Goal: Transaction & Acquisition: Book appointment/travel/reservation

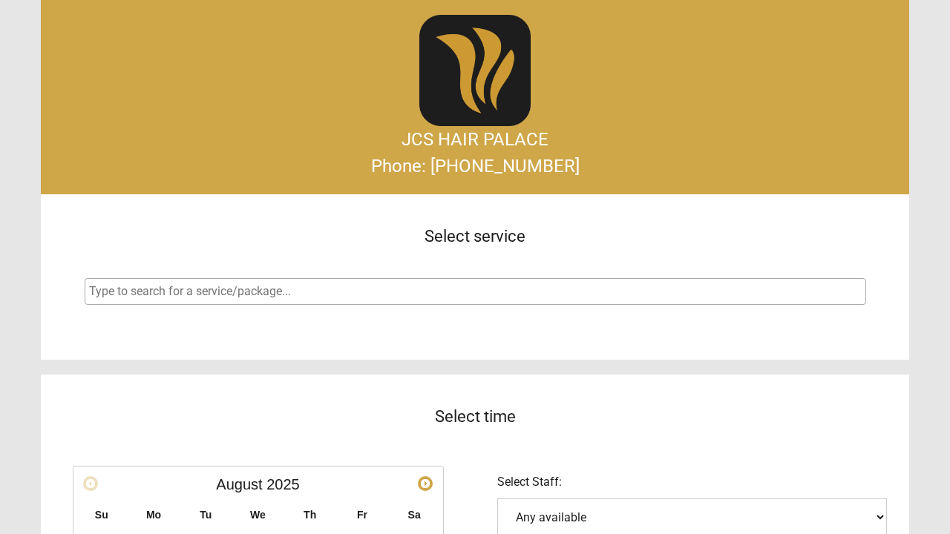
select select
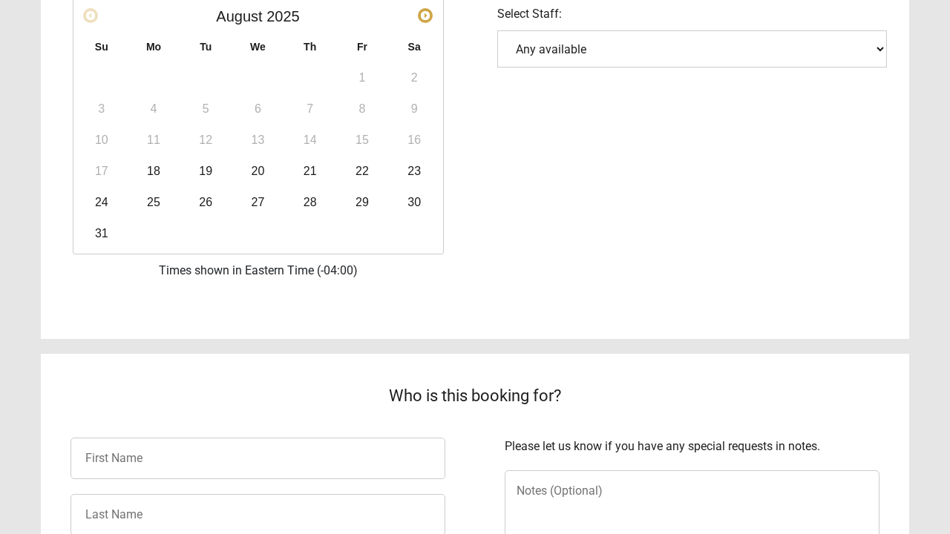
scroll to position [470, 0]
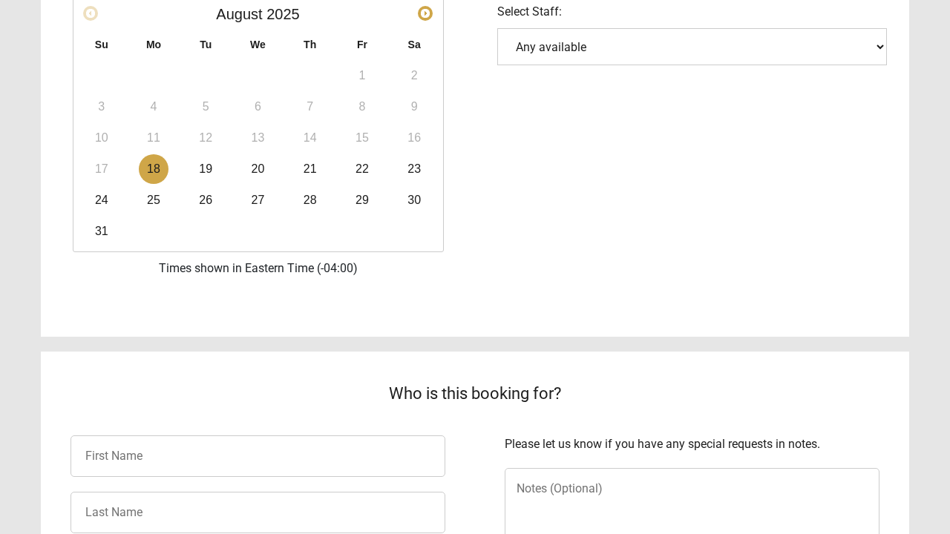
click at [158, 170] on link "18" at bounding box center [154, 169] width 30 height 30
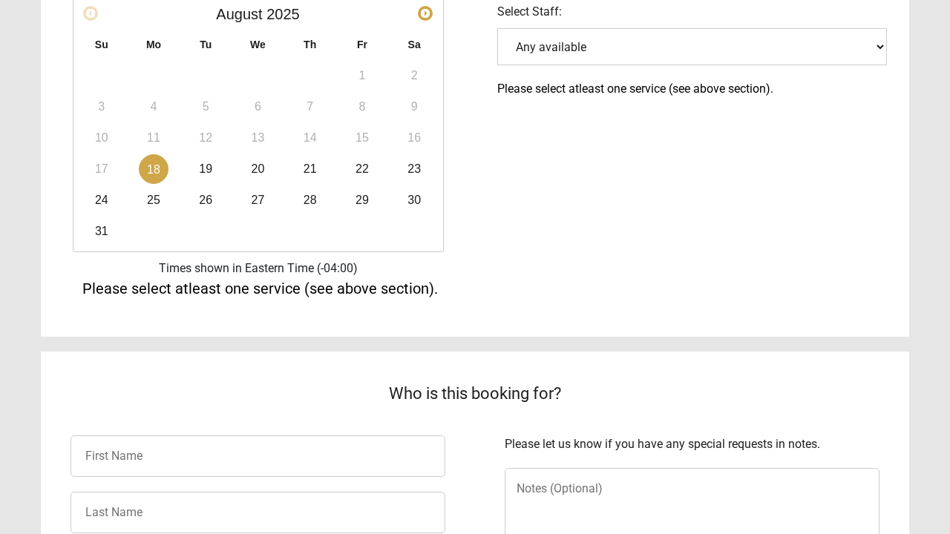
drag, startPoint x: 608, startPoint y: 58, endPoint x: 572, endPoint y: 183, distance: 130.6
click at [570, 188] on div "Select date & time Prev Next [DATE] Su Mo Tu We Th Fr Sa 1 2 3 4 5 6 7 8 9 10 1…" at bounding box center [475, 94] width 868 height 410
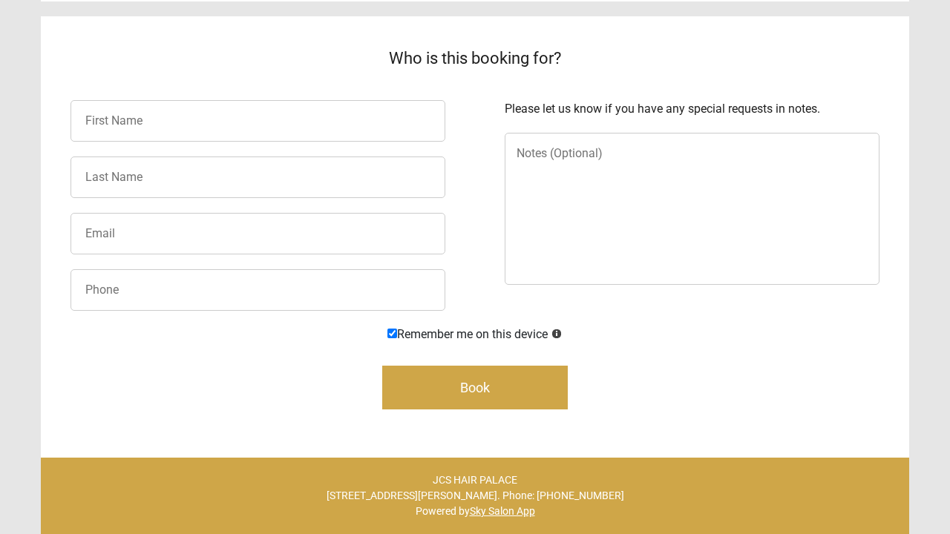
scroll to position [806, 0]
click at [358, 122] on input "text" at bounding box center [257, 121] width 375 height 42
type input "Thamila"
click at [282, 182] on input "text" at bounding box center [257, 178] width 375 height 42
type input "U"
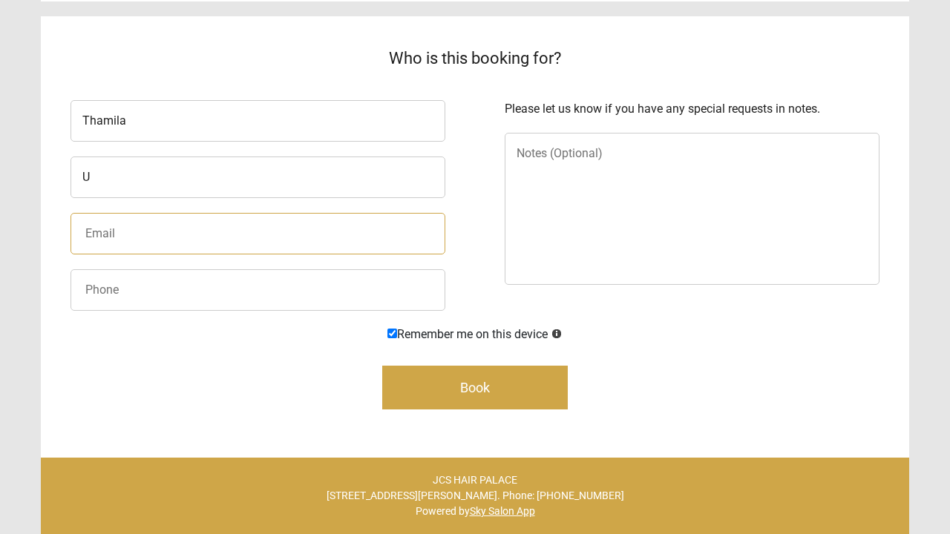
click at [252, 247] on input "email" at bounding box center [257, 234] width 375 height 42
type input "T"
type input "[EMAIL_ADDRESS][DOMAIN_NAME]"
click at [187, 301] on input "text" at bounding box center [257, 290] width 375 height 42
type input "5514820901"
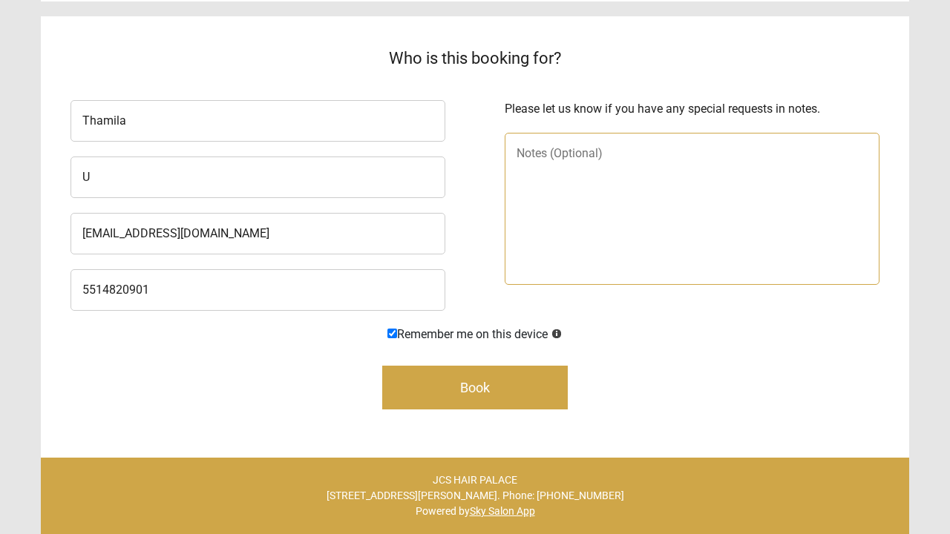
click at [580, 184] on textarea at bounding box center [692, 209] width 375 height 152
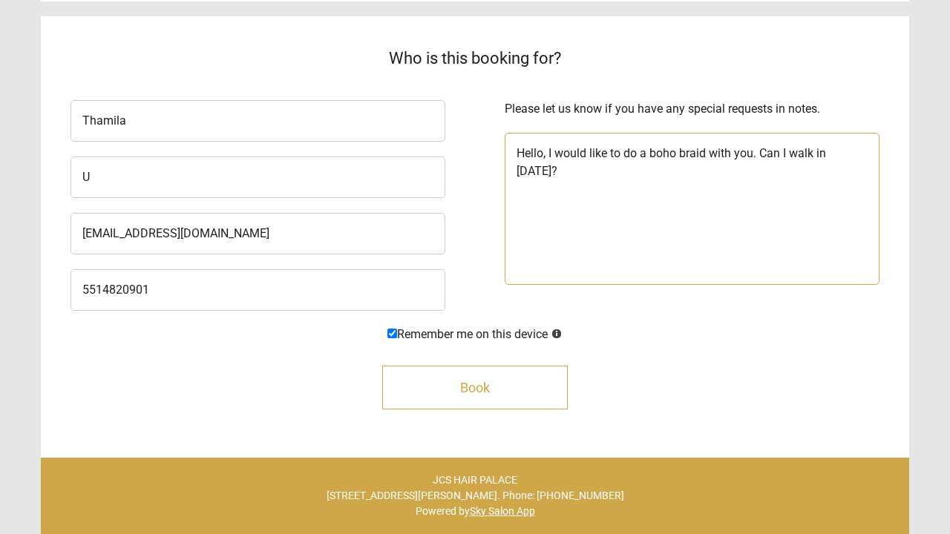
type textarea "Hello, I would like to do a boho braid with you. Can I walk in [DATE]?"
click at [524, 401] on button "Book" at bounding box center [475, 388] width 186 height 44
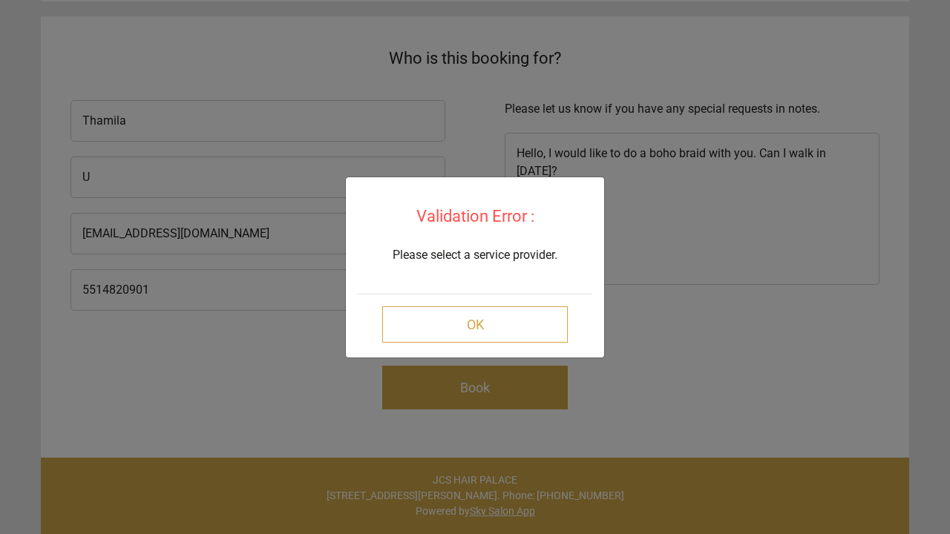
click at [519, 341] on button "OK" at bounding box center [475, 324] width 186 height 36
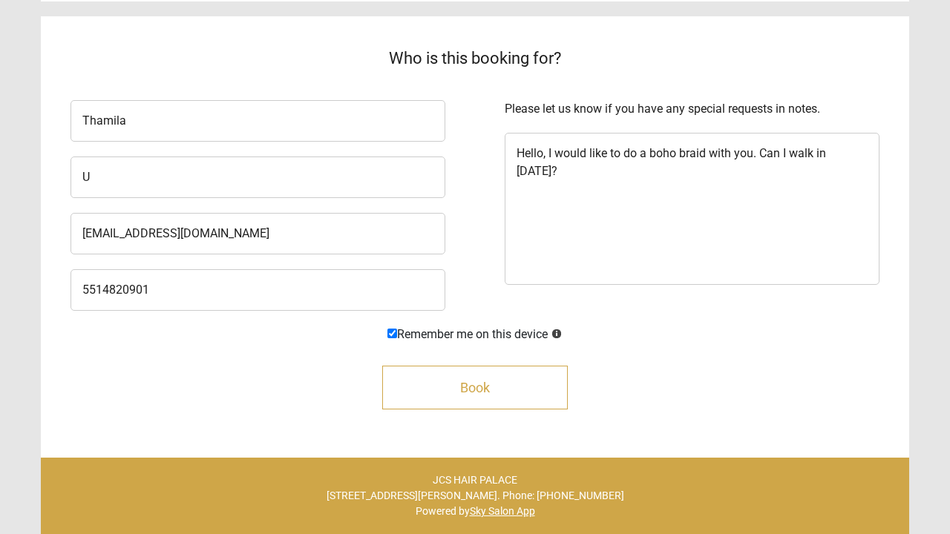
click at [521, 387] on button "Book" at bounding box center [475, 388] width 186 height 44
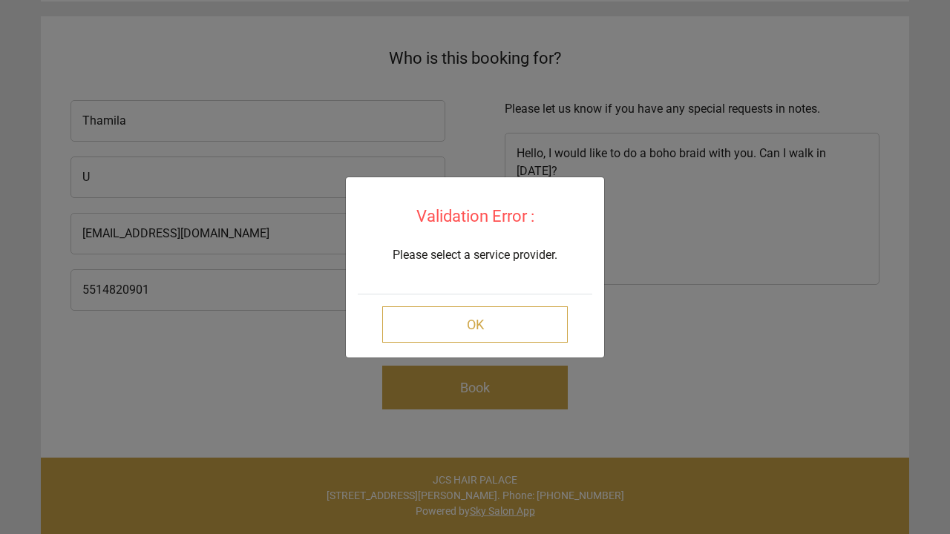
click at [525, 334] on button "OK" at bounding box center [475, 324] width 186 height 36
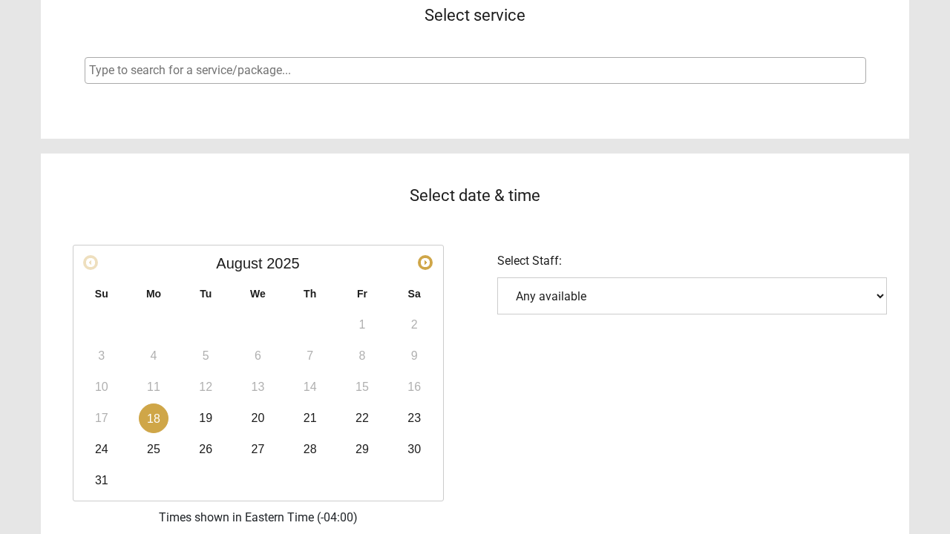
scroll to position [148, 0]
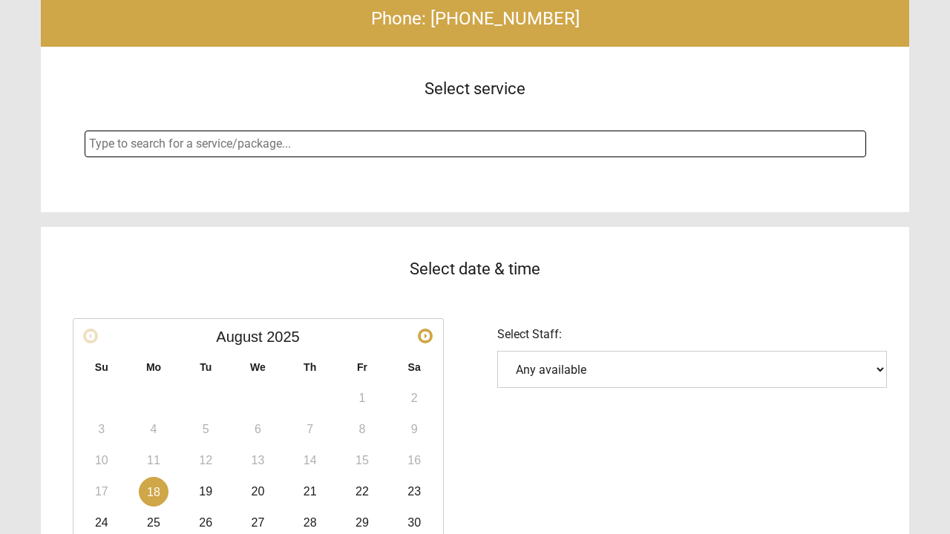
click at [539, 142] on input "search" at bounding box center [477, 144] width 776 height 18
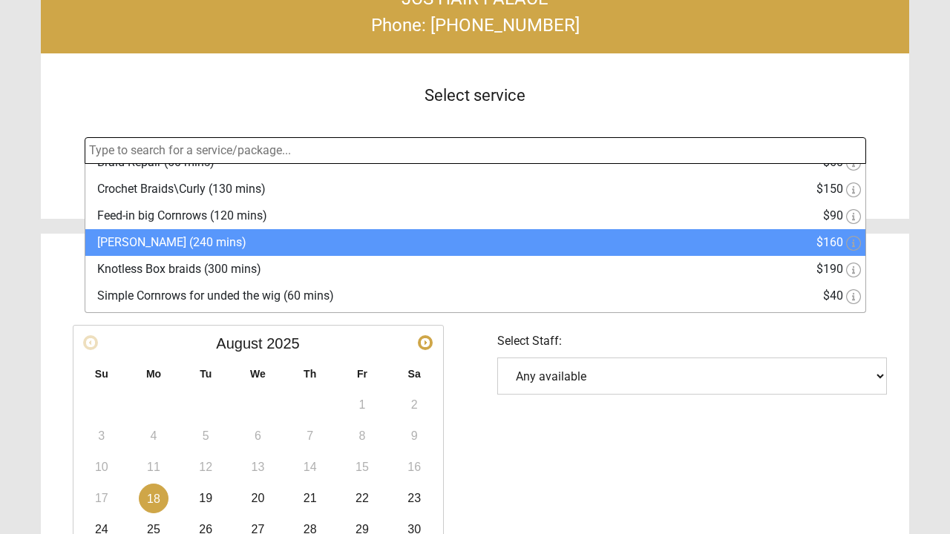
scroll to position [70, 0]
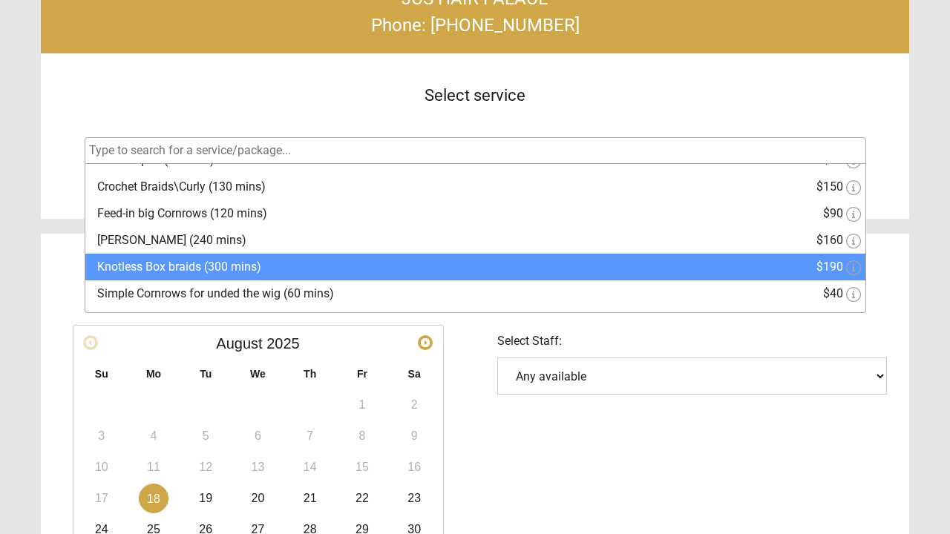
select select "7"
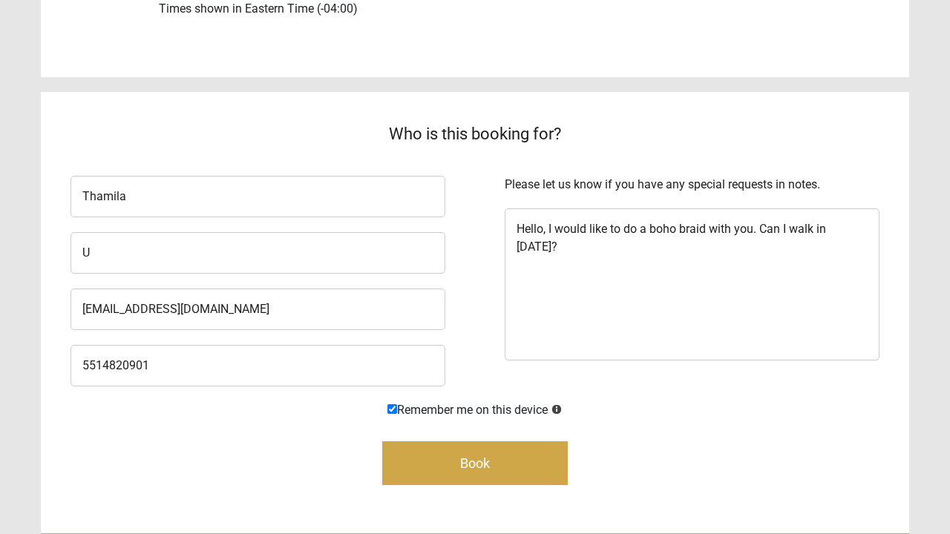
scroll to position [774, 0]
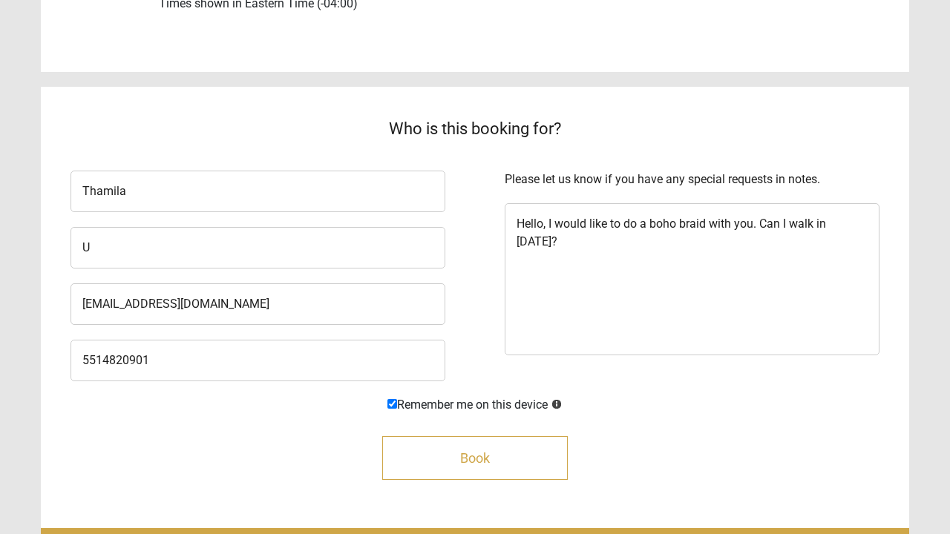
click at [497, 464] on button "Book" at bounding box center [475, 458] width 186 height 44
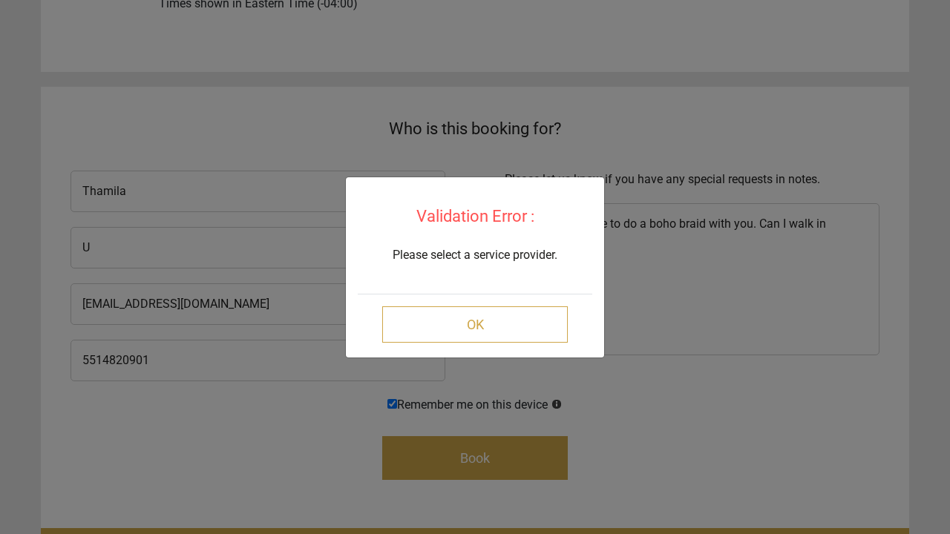
click at [505, 339] on button "OK" at bounding box center [475, 324] width 186 height 36
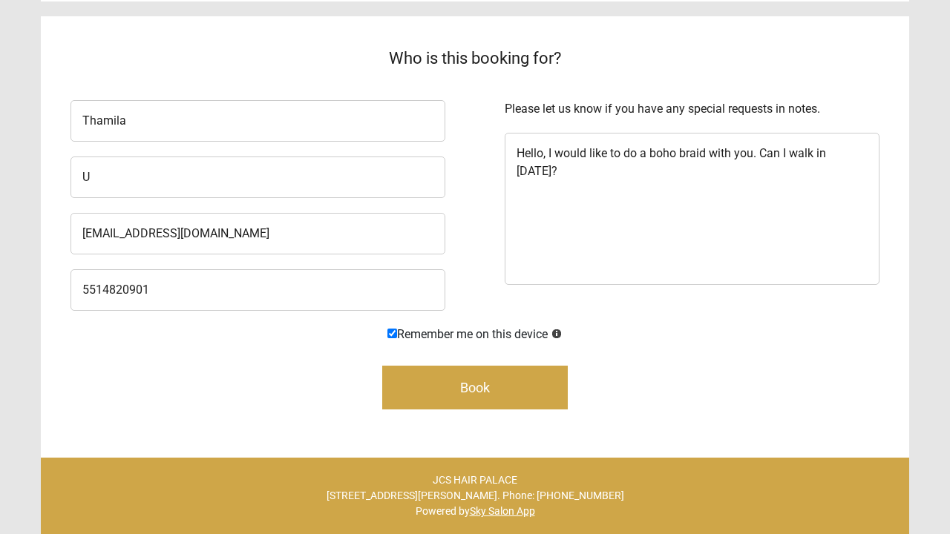
scroll to position [845, 0]
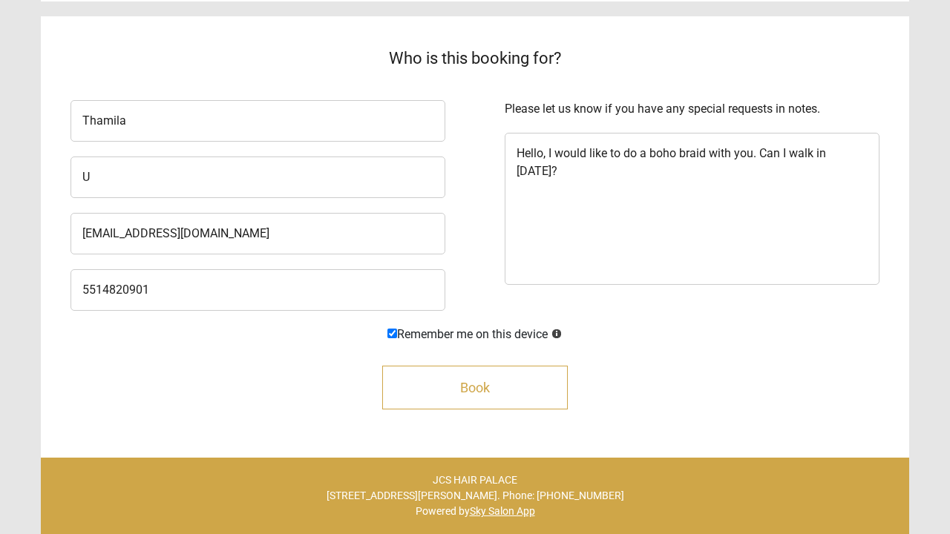
click at [514, 387] on button "Book" at bounding box center [475, 388] width 186 height 44
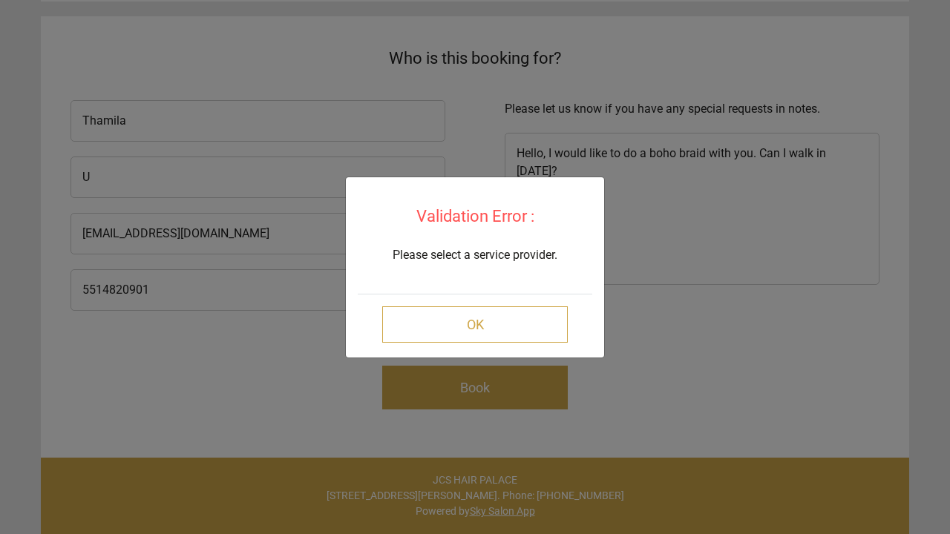
click at [521, 318] on button "OK" at bounding box center [475, 324] width 186 height 36
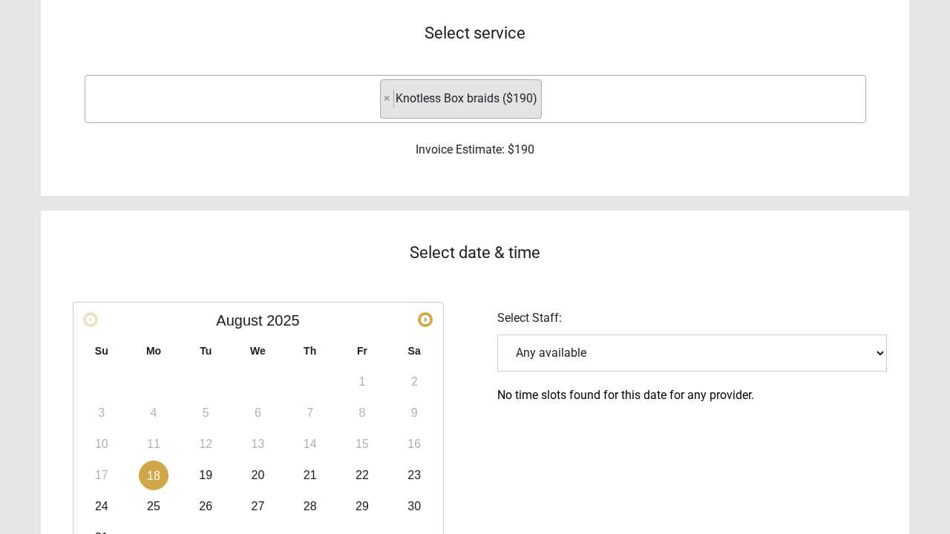
scroll to position [205, 0]
drag, startPoint x: 541, startPoint y: 345, endPoint x: 505, endPoint y: 325, distance: 40.9
click at [617, 41] on div "JCS HAIR PALACE Phone: [PHONE_NUMBER] Select service Show me only packages Box …" at bounding box center [475, 484] width 868 height 1379
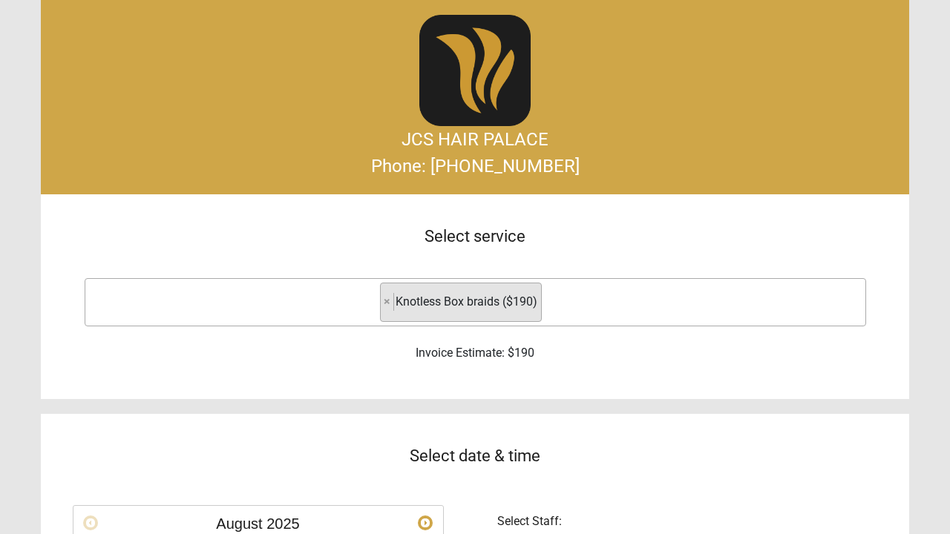
scroll to position [0, 0]
